Goal: Task Accomplishment & Management: Manage account settings

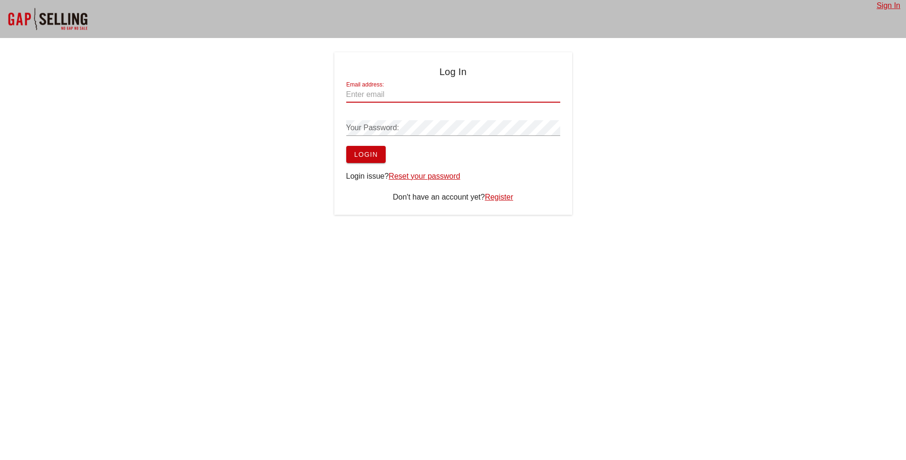
click at [401, 93] on input "Email address:" at bounding box center [453, 94] width 214 height 15
click at [377, 92] on input "Email address:" at bounding box center [453, 94] width 214 height 15
type input "[EMAIL_ADDRESS][DOMAIN_NAME]"
click at [442, 179] on link "Reset your password" at bounding box center [424, 176] width 71 height 8
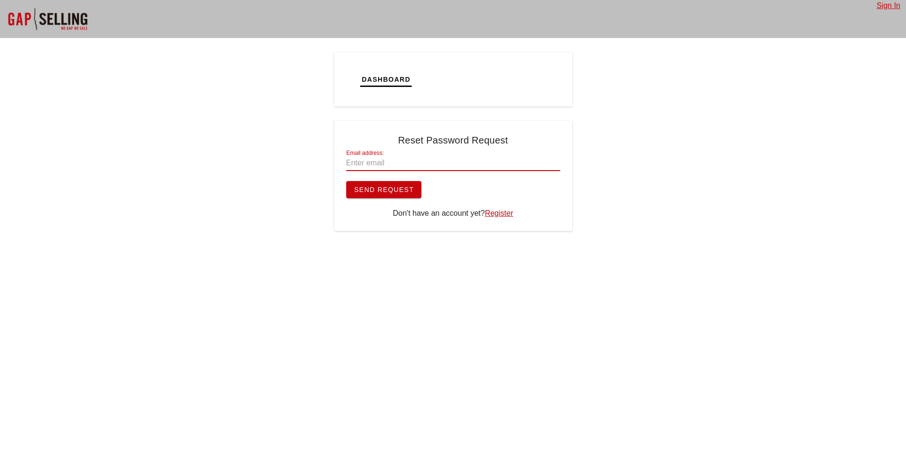
click at [426, 164] on input "Email address:" at bounding box center [453, 163] width 214 height 15
type input "[EMAIL_ADDRESS][DOMAIN_NAME]"
click at [378, 195] on button "Send Request" at bounding box center [384, 189] width 76 height 17
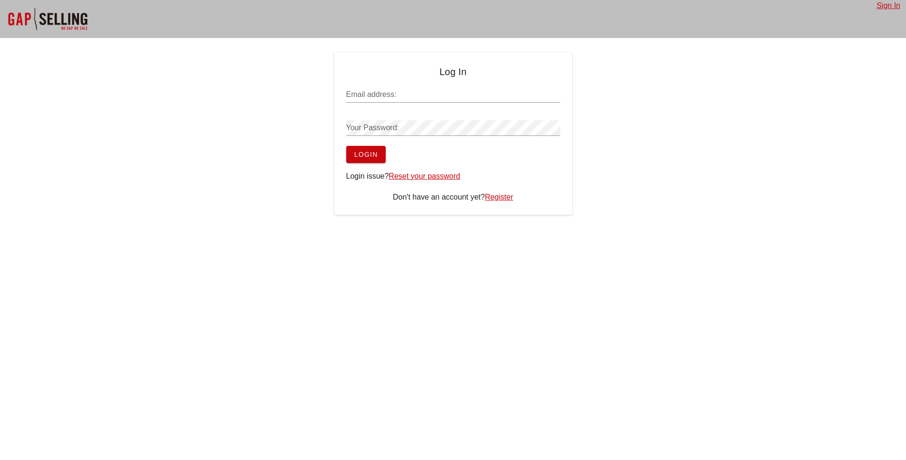
click at [448, 93] on input "Email address:" at bounding box center [453, 94] width 214 height 15
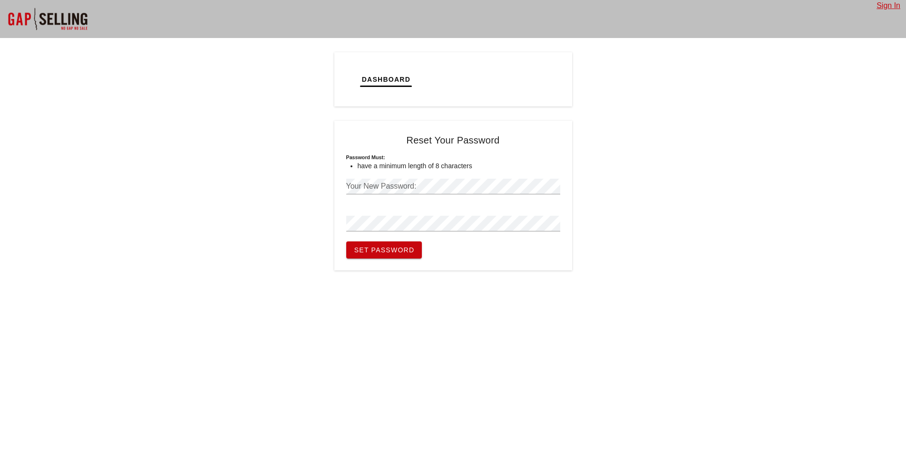
click at [331, 230] on div "Dashboard Tickets Calendar Tasks Reset Your Password Password must: have a mini…" at bounding box center [453, 161] width 906 height 218
click at [389, 247] on span "Set Password" at bounding box center [384, 250] width 61 height 8
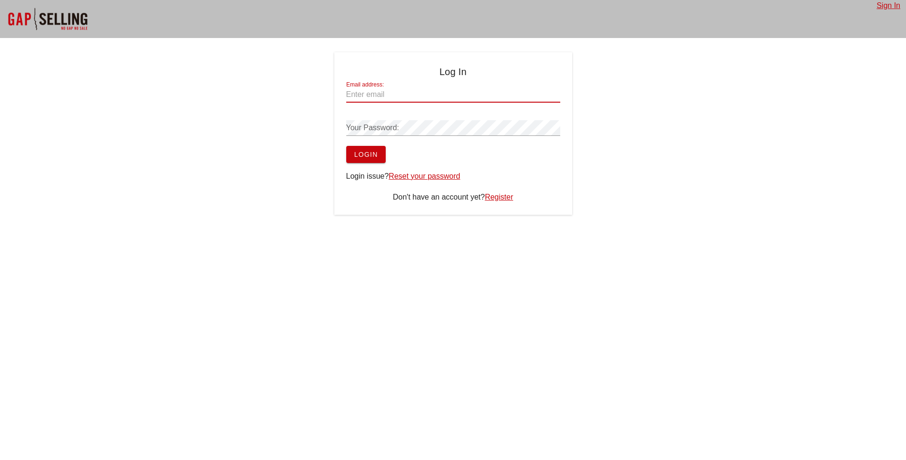
click at [445, 99] on input "Email address:" at bounding box center [453, 94] width 214 height 15
type input "[EMAIL_ADDRESS][DOMAIN_NAME]"
click at [346, 146] on button "Login" at bounding box center [365, 154] width 39 height 17
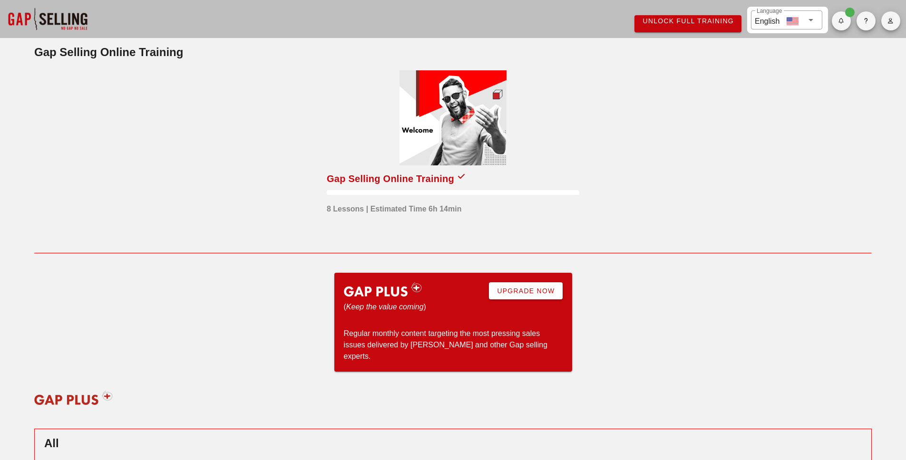
click at [422, 154] on div at bounding box center [453, 117] width 107 height 95
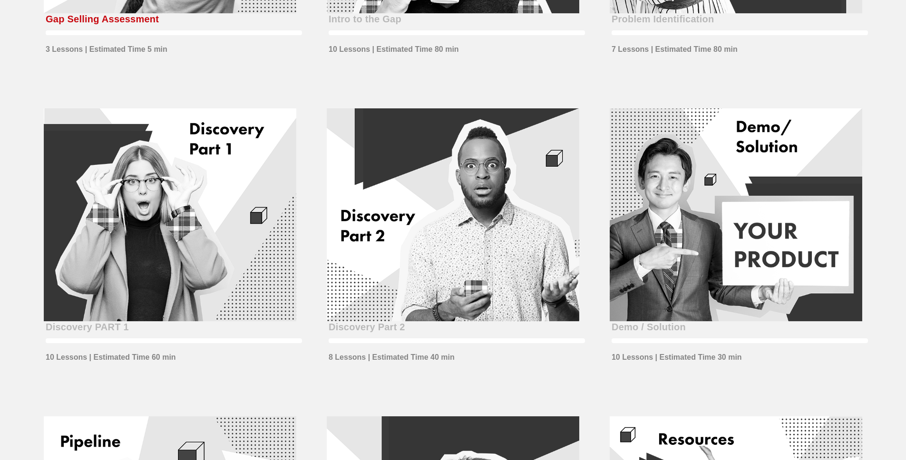
scroll to position [369, 0]
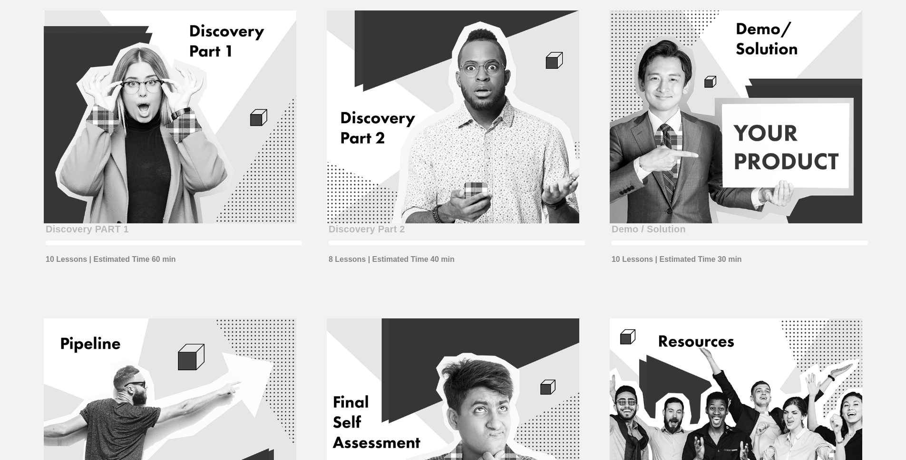
click at [698, 97] on div at bounding box center [736, 117] width 253 height 214
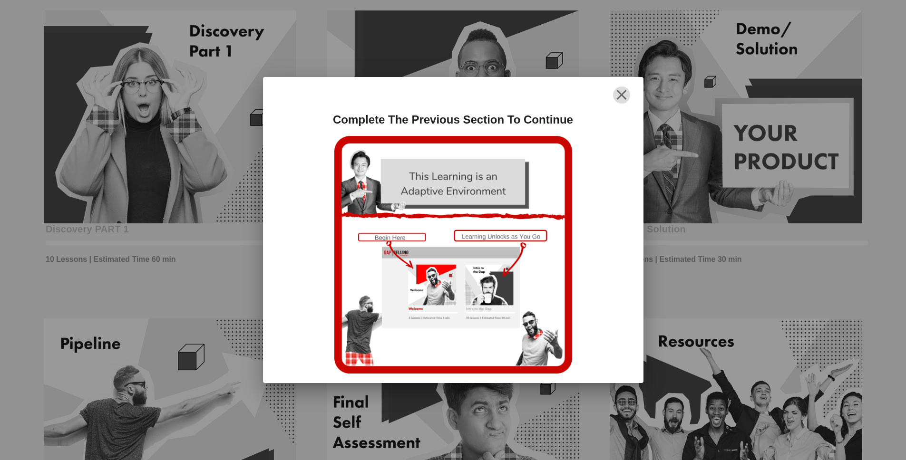
click at [625, 96] on icon "button" at bounding box center [621, 94] width 11 height 11
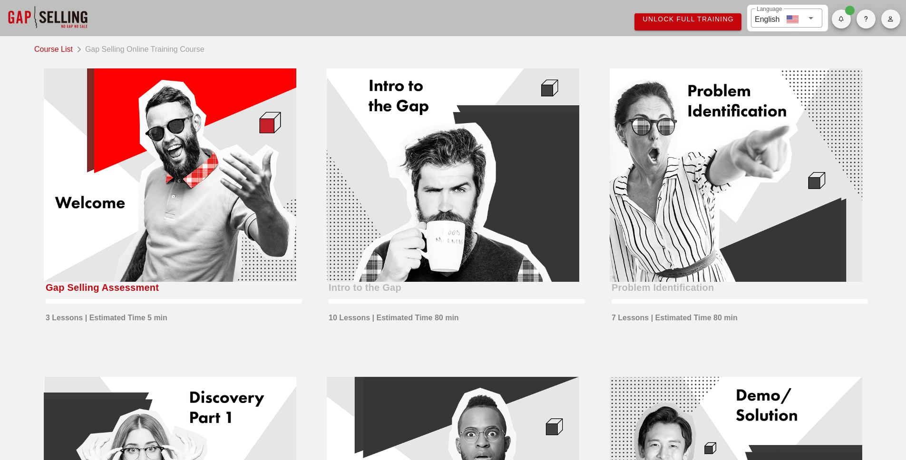
scroll to position [0, 0]
